Goal: Information Seeking & Learning: Check status

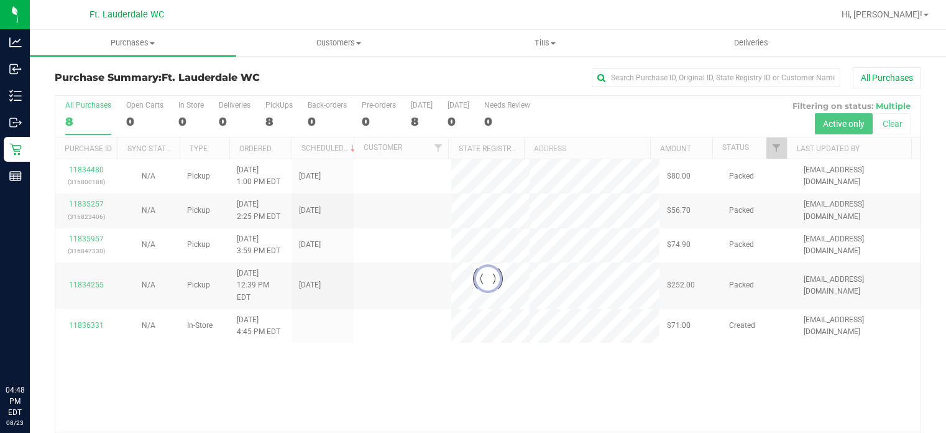
click at [12, 176] on line at bounding box center [15, 176] width 11 height 0
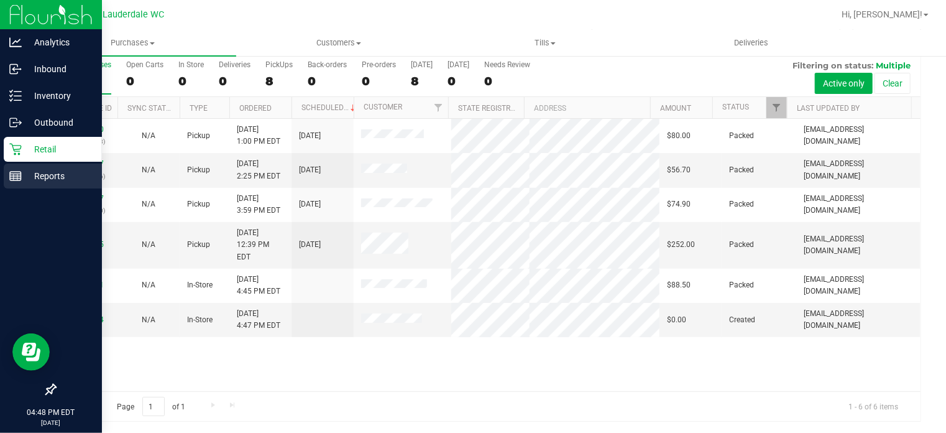
click at [17, 172] on rect at bounding box center [15, 176] width 11 height 9
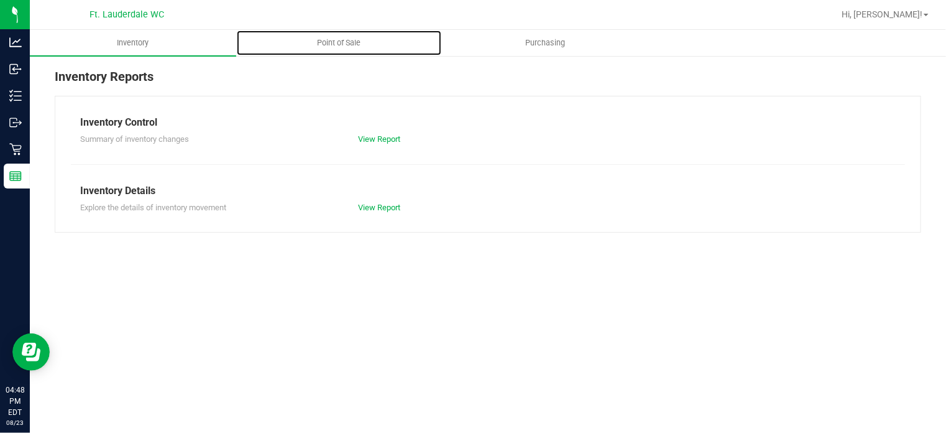
click at [348, 37] on uib-tab-heading "Point of Sale" at bounding box center [339, 42] width 205 height 25
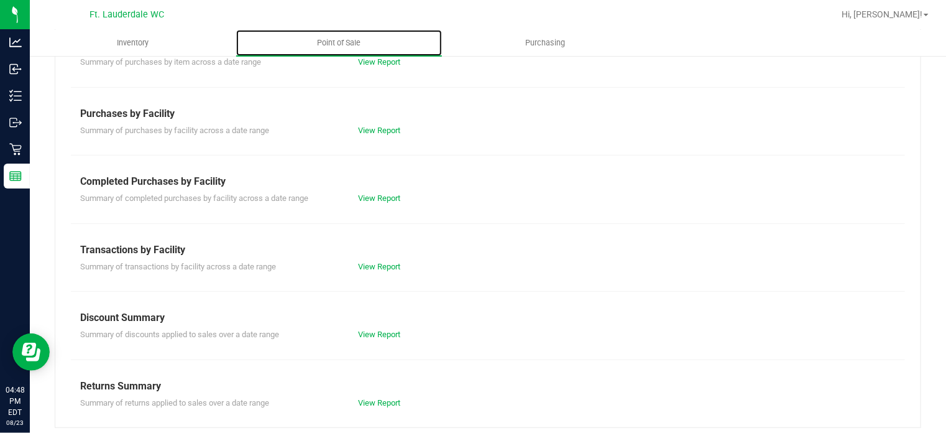
scroll to position [219, 0]
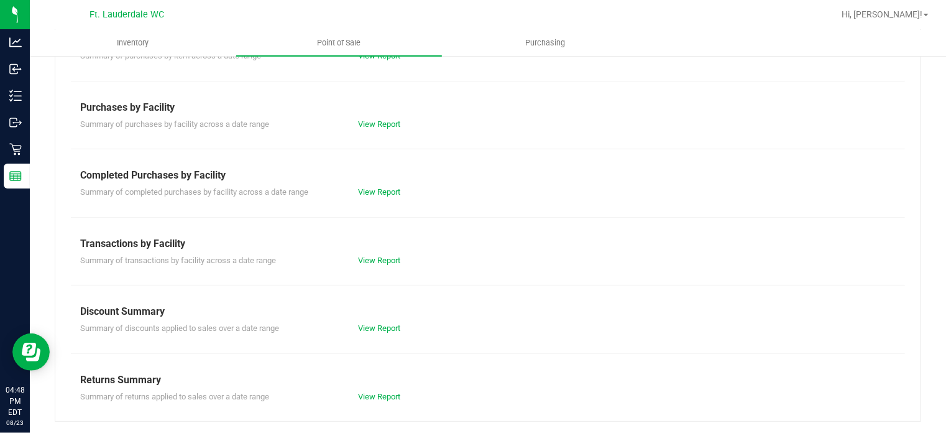
click at [393, 176] on div "Completed Purchases by Facility" at bounding box center [488, 175] width 816 height 15
click at [388, 193] on link "View Report" at bounding box center [379, 191] width 42 height 9
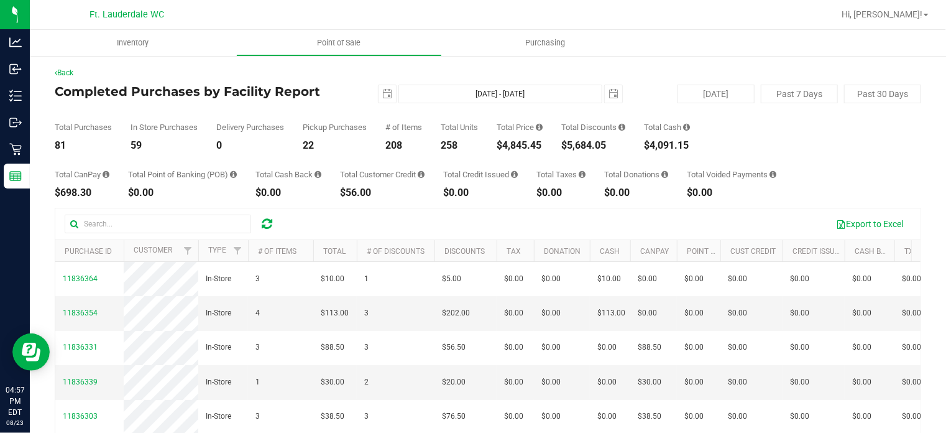
drag, startPoint x: 507, startPoint y: 147, endPoint x: 547, endPoint y: 149, distance: 39.9
click at [547, 149] on div "Total Purchases 81 In Store Purchases 59 Delivery Purchases 0 Pickup Purchases …" at bounding box center [488, 126] width 867 height 47
copy div "4,845.45"
click at [509, 148] on div "$4,902.15" at bounding box center [520, 145] width 46 height 10
drag, startPoint x: 508, startPoint y: 148, endPoint x: 548, endPoint y: 152, distance: 40.0
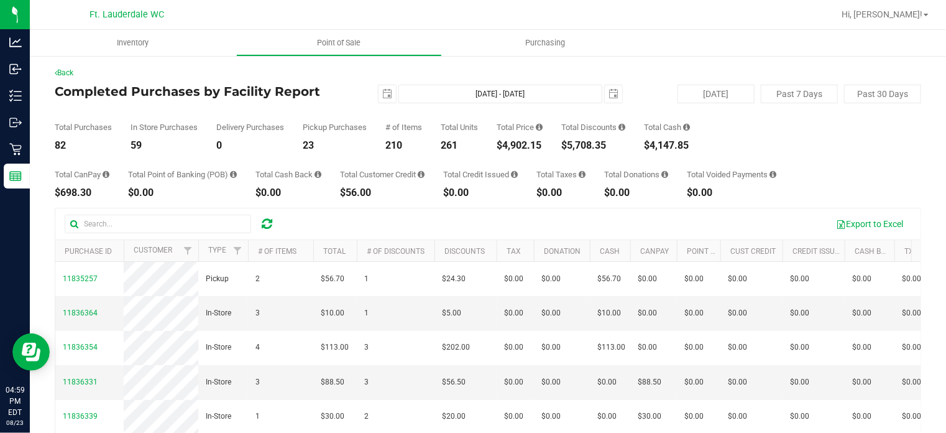
click at [548, 152] on div "Back Completed Purchases by Facility Report 2025-08-23 Aug 23, 2025 - Aug 23, 2…" at bounding box center [488, 315] width 867 height 497
click at [548, 152] on div "Total CanPay $698.30 Total Point of Banking (POB) $0.00 Total Cash Back $0.00 T…" at bounding box center [488, 173] width 867 height 47
drag, startPoint x: 517, startPoint y: 151, endPoint x: 507, endPoint y: 148, distance: 11.0
click at [507, 148] on div "$4,902.15" at bounding box center [520, 145] width 46 height 10
copy div "4,902.15"
